Goal: Transaction & Acquisition: Download file/media

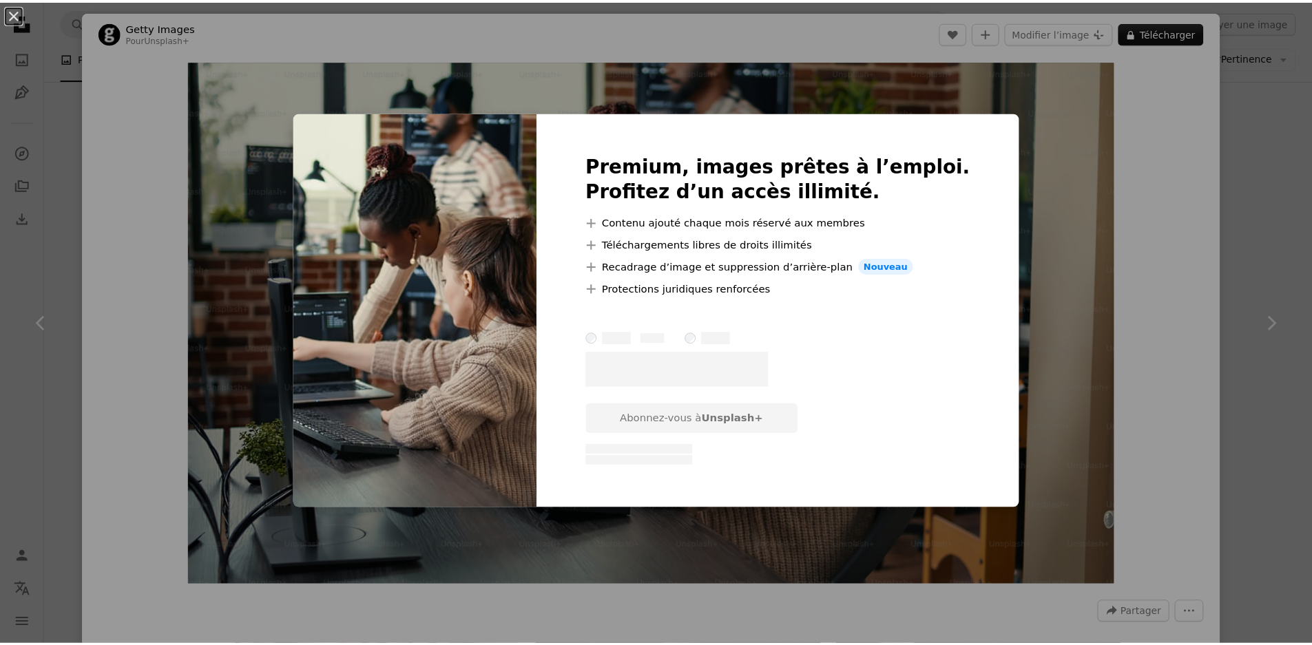
scroll to position [532, 0]
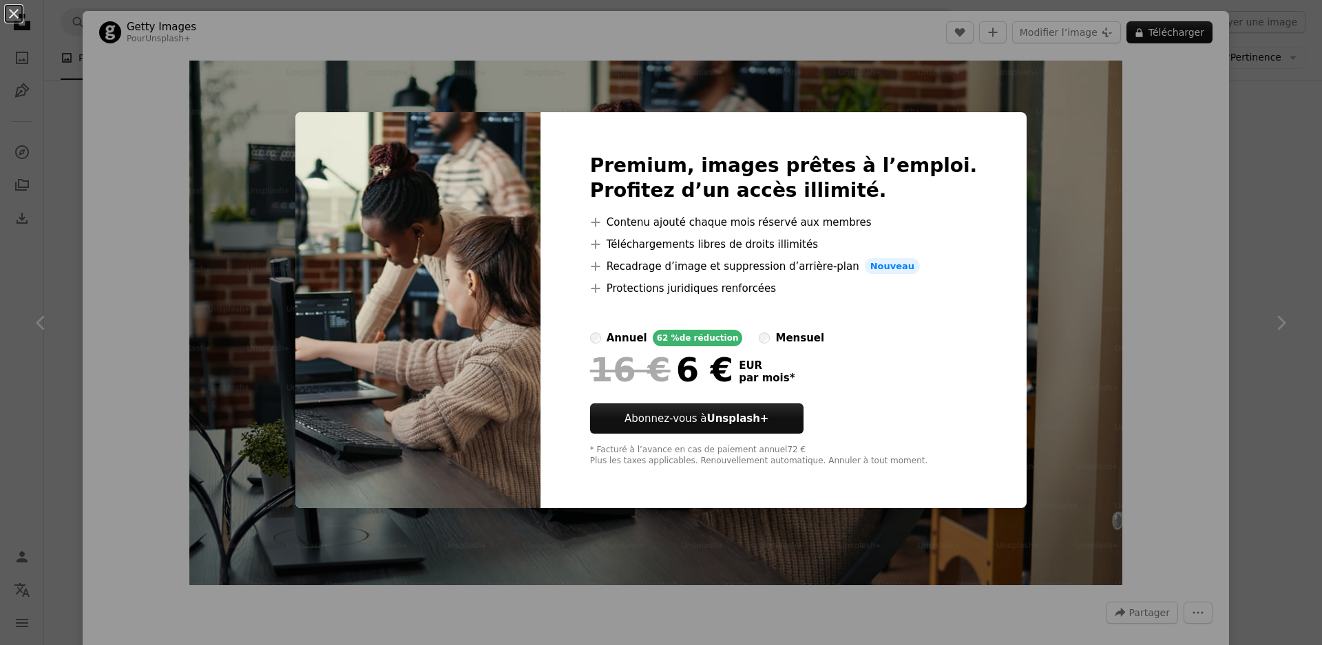
click at [1149, 311] on div "An X shape Premium, images prêtes à l’emploi. Profitez d’un accès illimité. A p…" at bounding box center [661, 322] width 1322 height 645
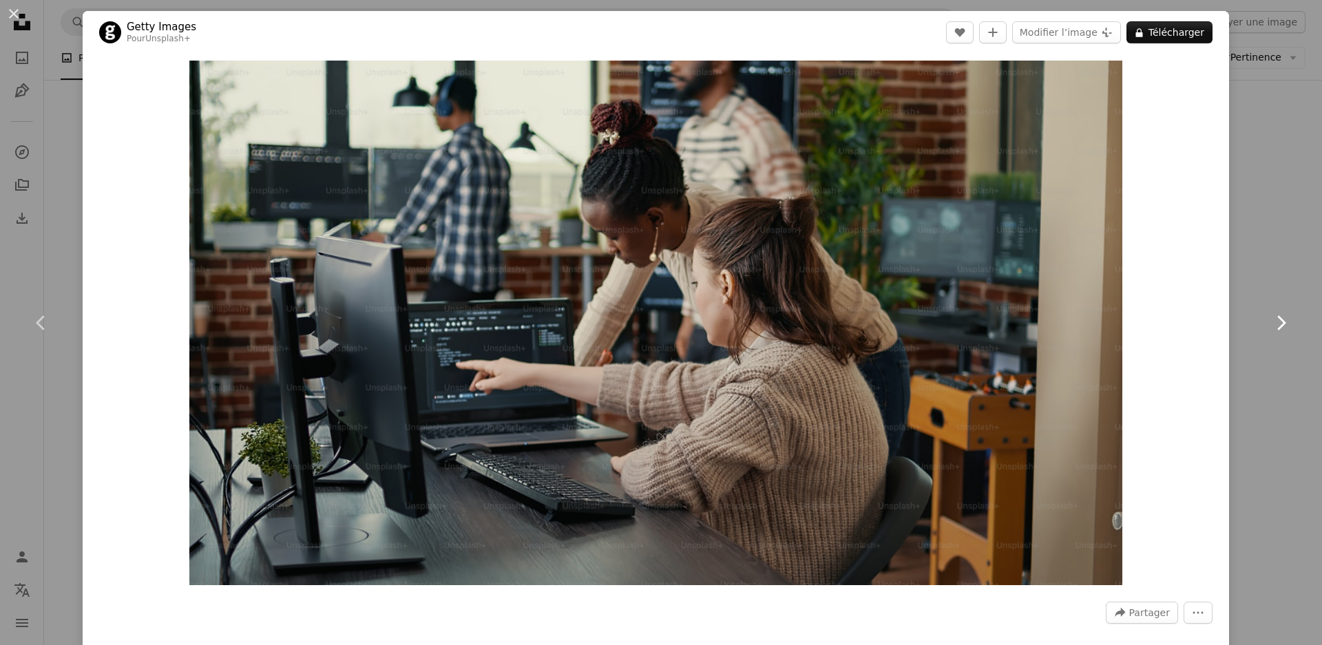
click at [1282, 280] on link "Chevron right" at bounding box center [1281, 323] width 83 height 132
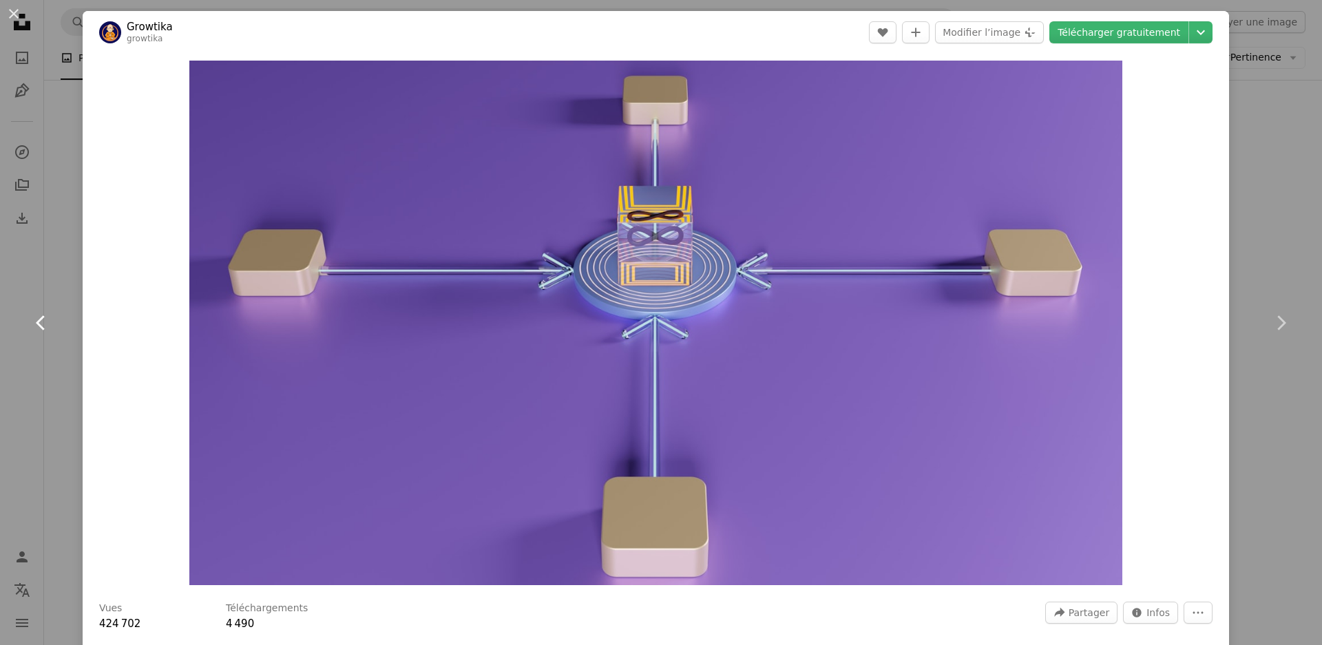
click at [54, 366] on link "Chevron left" at bounding box center [41, 323] width 83 height 132
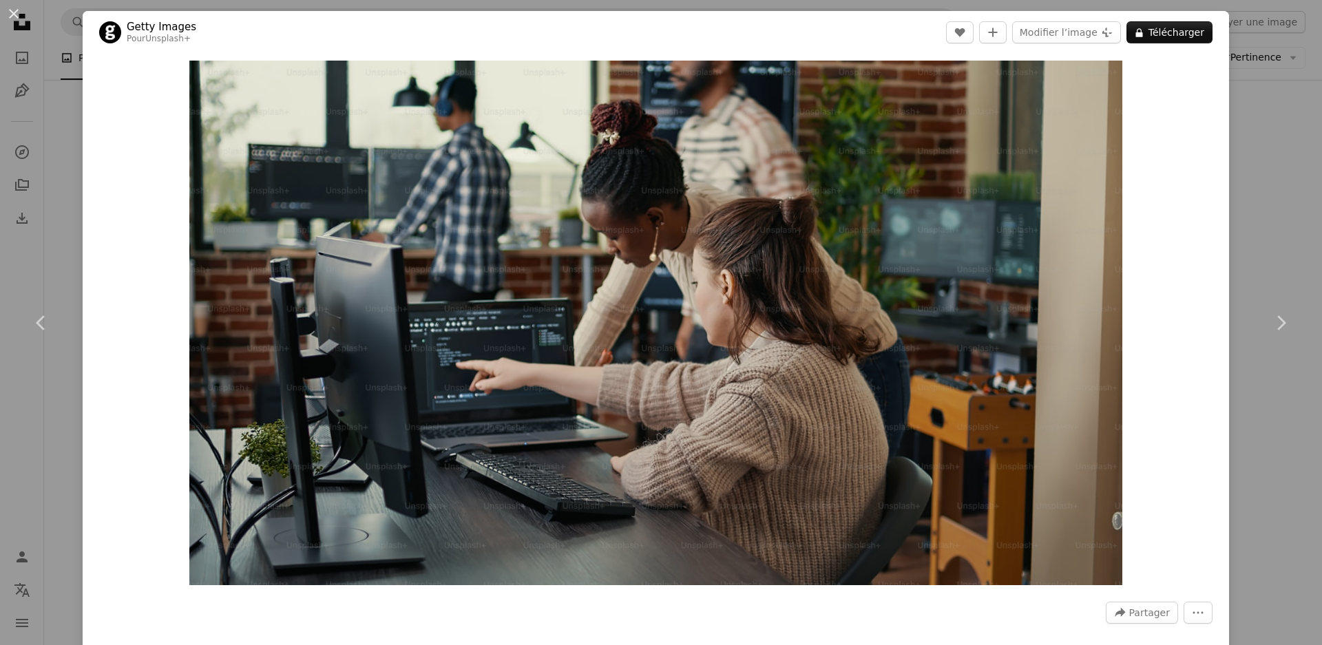
click at [54, 170] on div "An X shape Chevron left Chevron right Getty Images Pour Unsplash+ A heart A plu…" at bounding box center [661, 322] width 1322 height 645
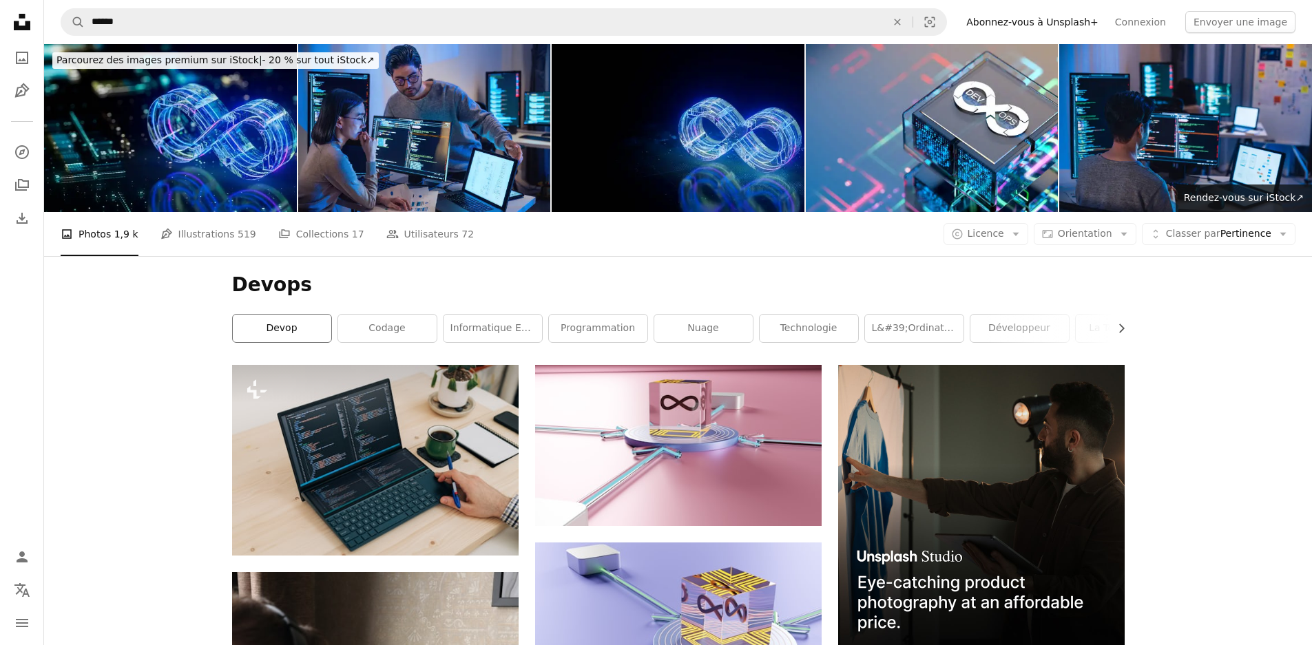
click at [293, 325] on link "Devop" at bounding box center [282, 329] width 98 height 28
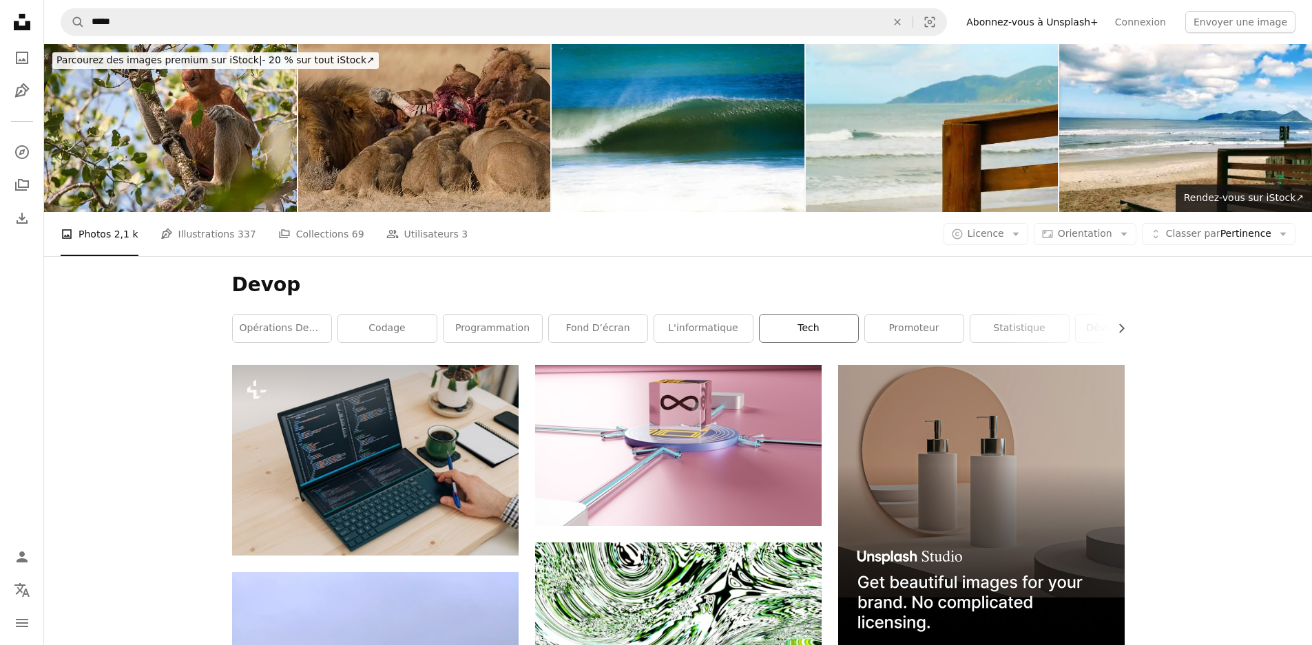
click at [809, 325] on link "Tech" at bounding box center [809, 329] width 98 height 28
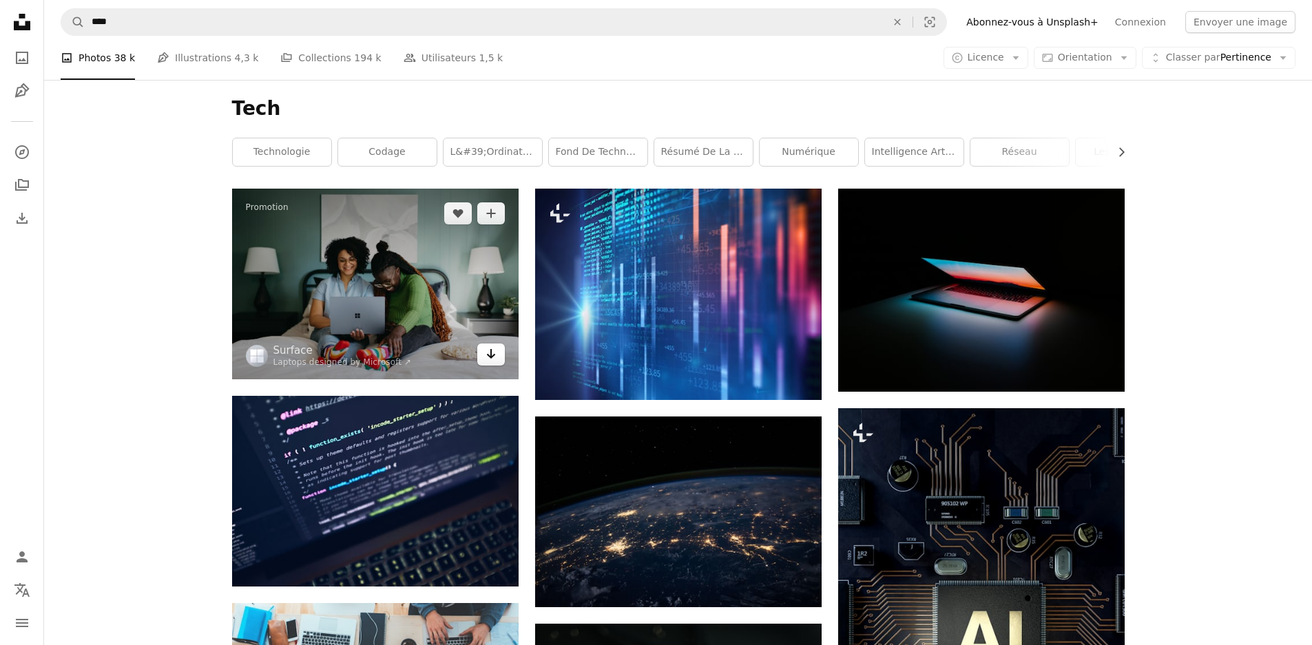
scroll to position [116, 0]
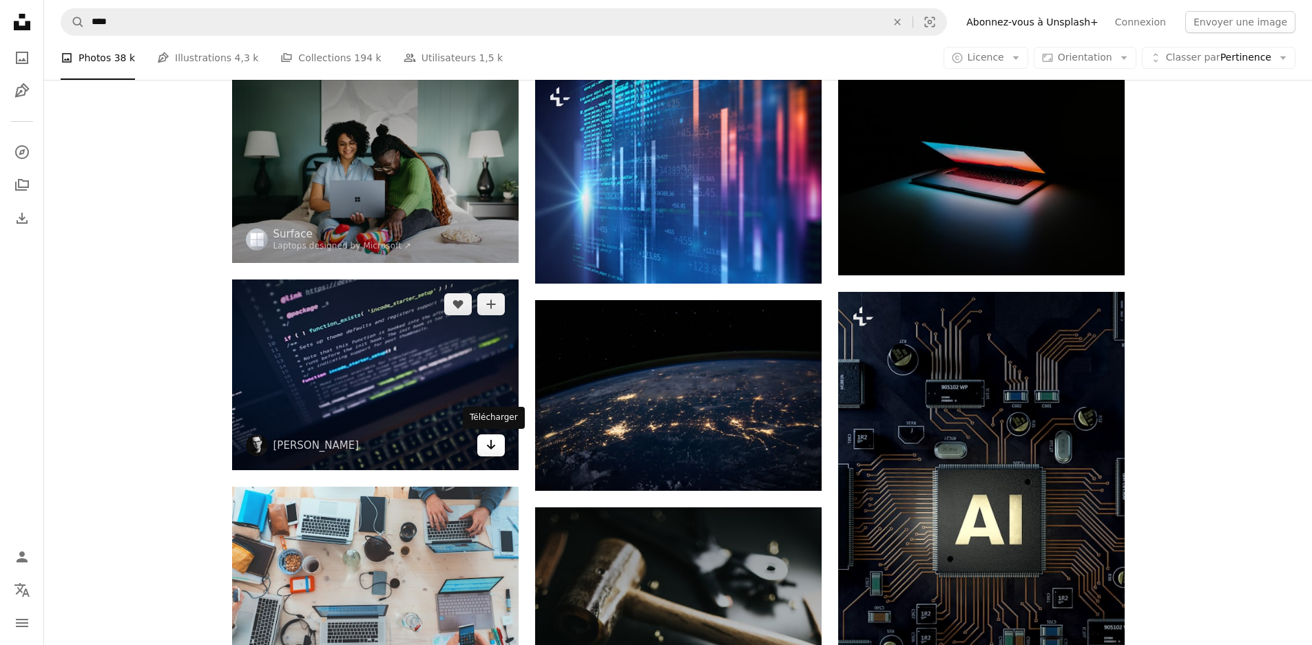
click at [488, 444] on icon "Arrow pointing down" at bounding box center [490, 445] width 11 height 17
